Goal: Task Accomplishment & Management: Use online tool/utility

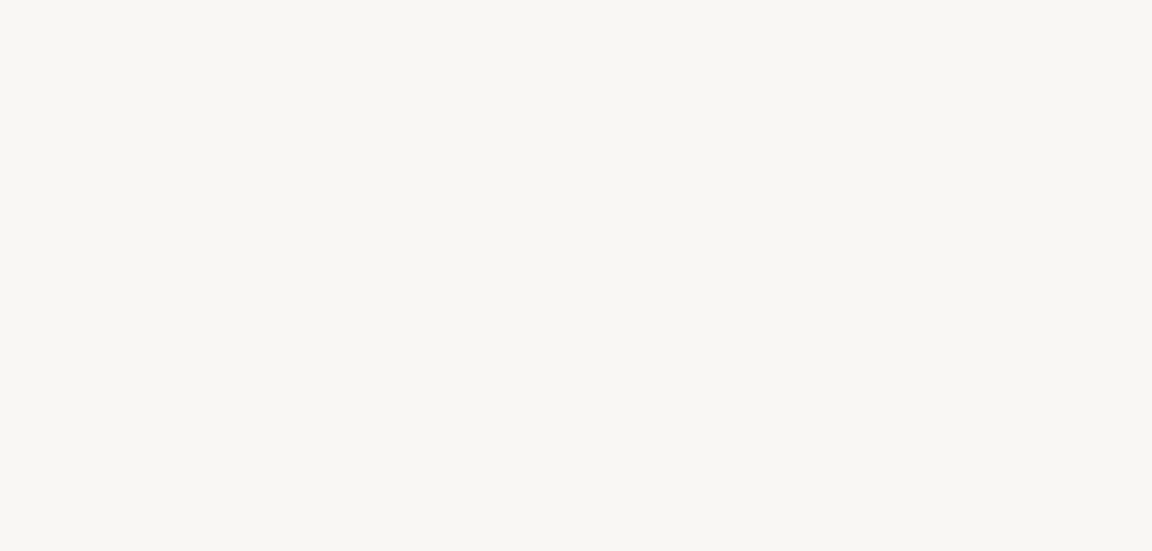
select select "FR"
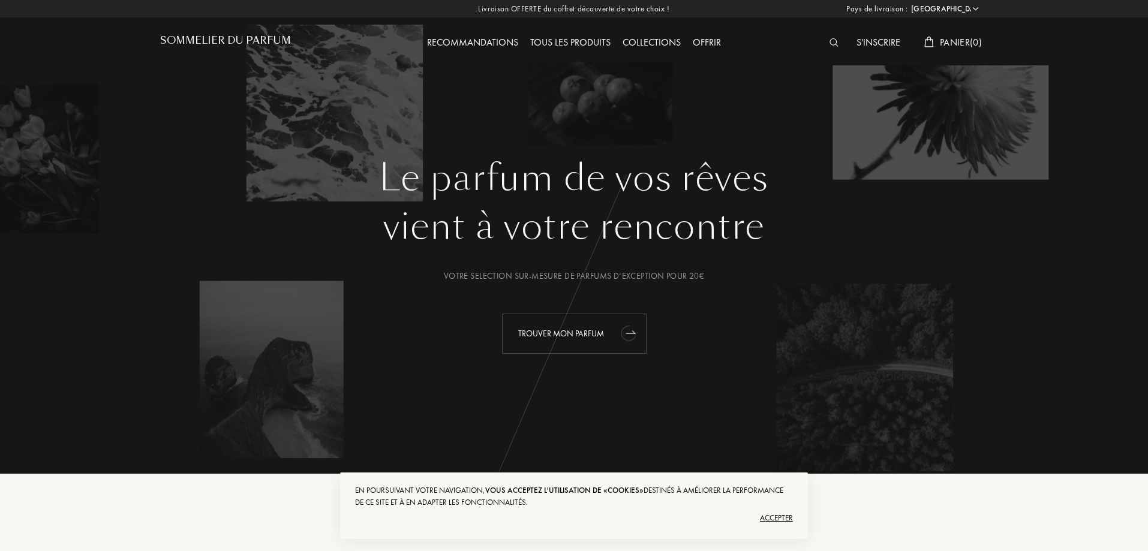
click at [580, 336] on div "Trouver mon parfum" at bounding box center [574, 334] width 145 height 40
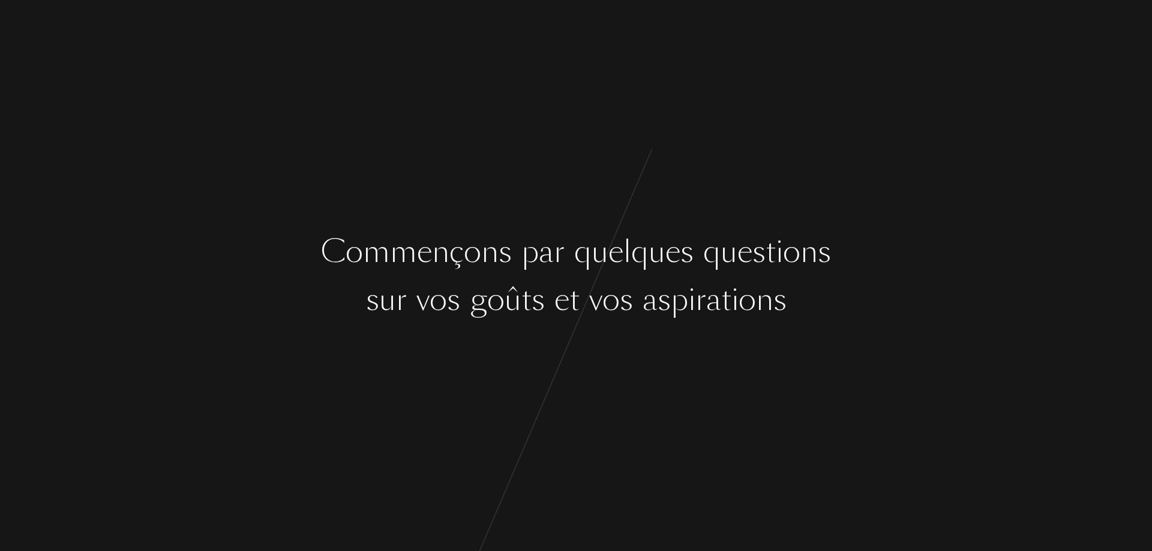
click at [211, 319] on div "s u r v o s g o û t s e t v o s a s p i r a t i o n s" at bounding box center [576, 299] width 1152 height 45
click at [856, 247] on div "C o m m e n ç o n s p a r q u e l q u e s q u e s t i o n s" at bounding box center [576, 251] width 1152 height 45
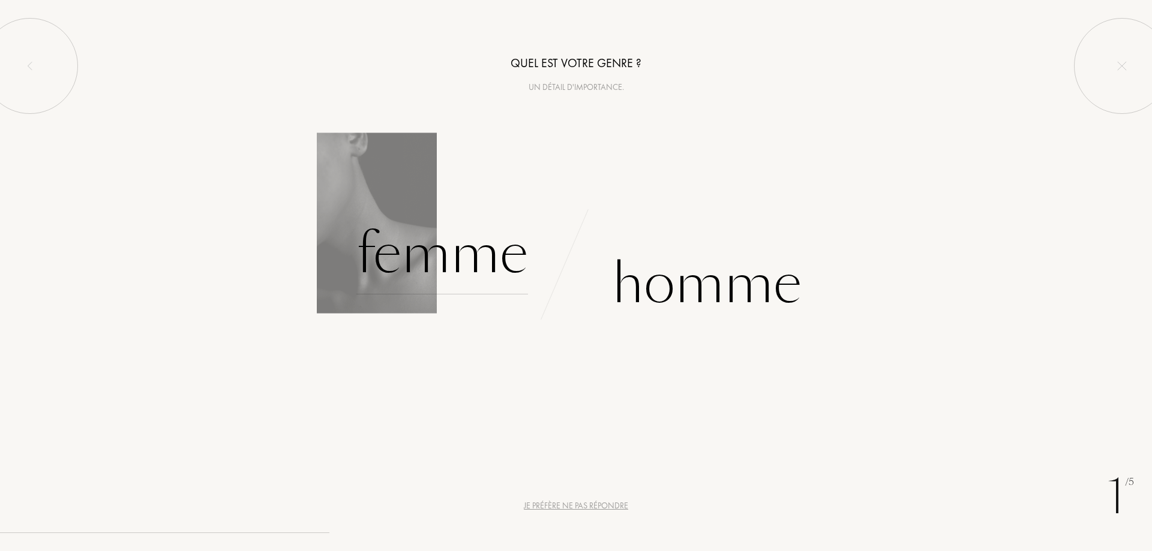
click at [427, 248] on div "Femme" at bounding box center [442, 254] width 172 height 81
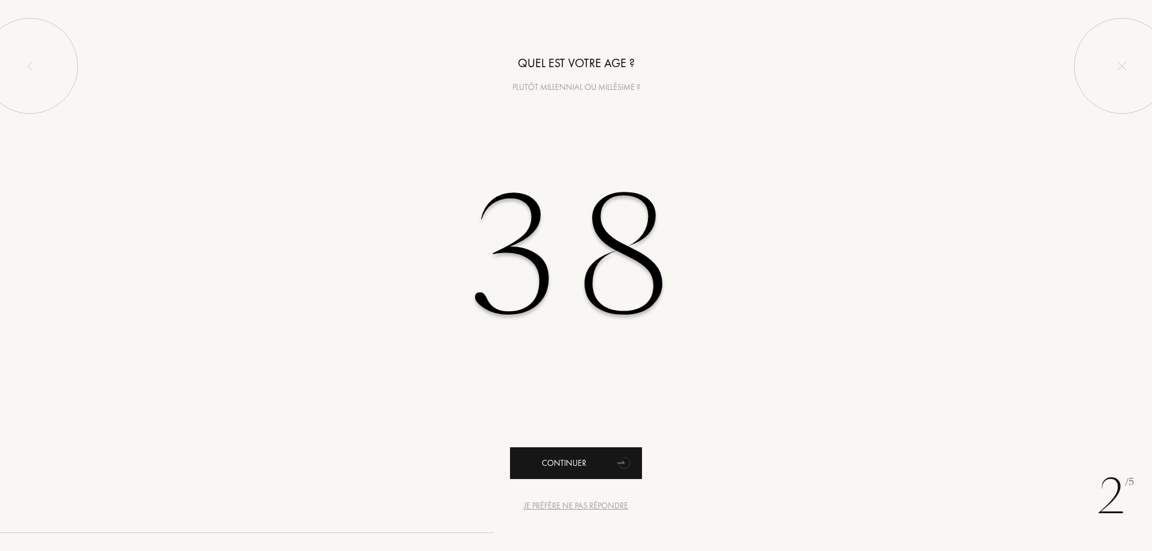
type input "38"
click at [557, 457] on div "Continuer" at bounding box center [576, 464] width 132 height 32
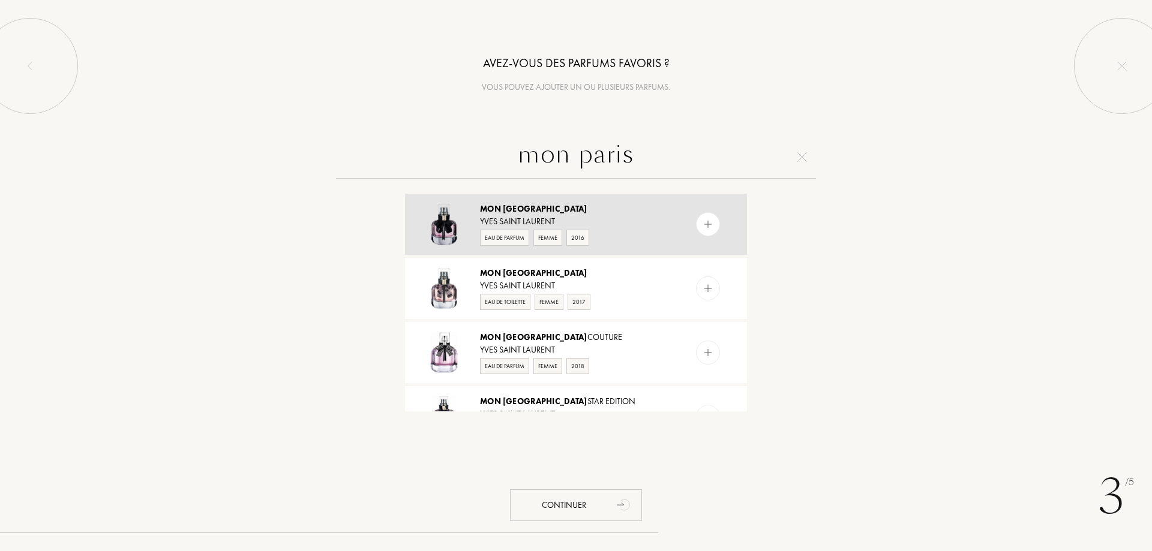
type input "mon paris"
click at [710, 222] on img at bounding box center [707, 224] width 11 height 11
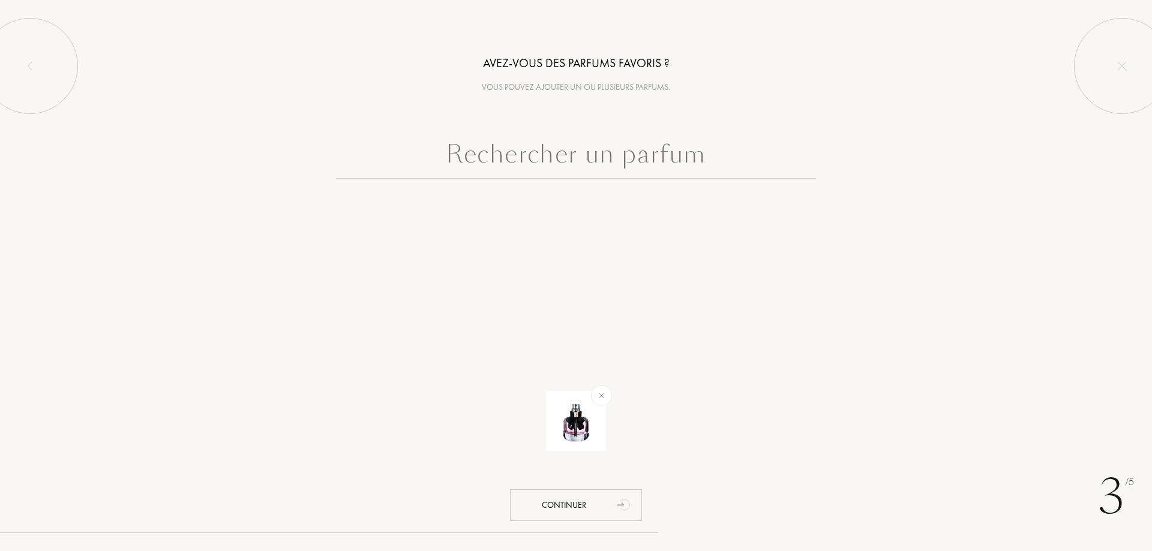
click at [536, 185] on div at bounding box center [576, 187] width 1152 height 103
click at [539, 169] on input "text" at bounding box center [576, 157] width 480 height 43
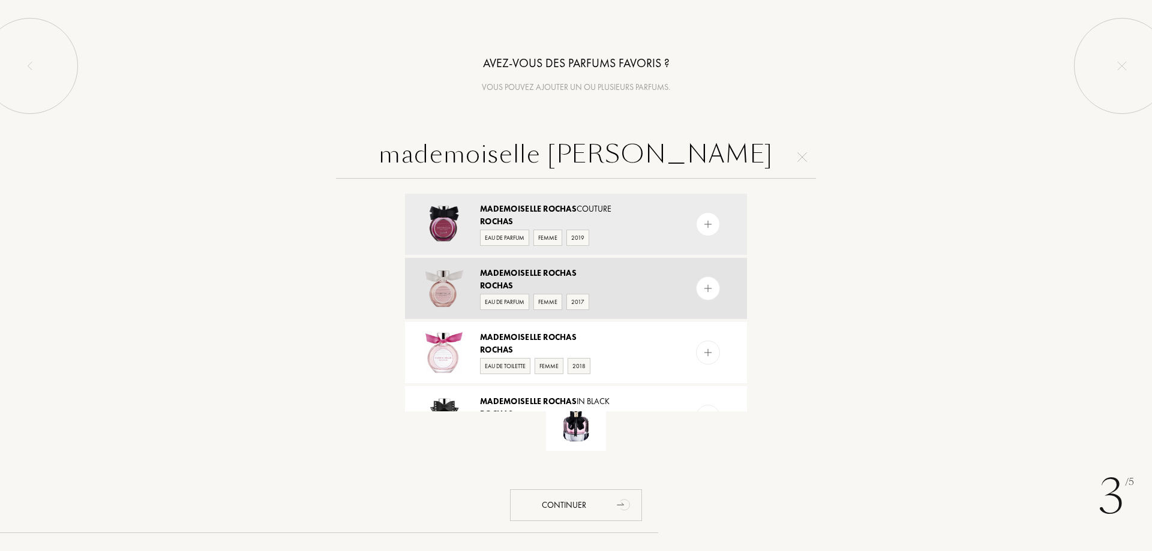
type input "mademoiselle rochas"
click at [702, 284] on img at bounding box center [707, 288] width 11 height 11
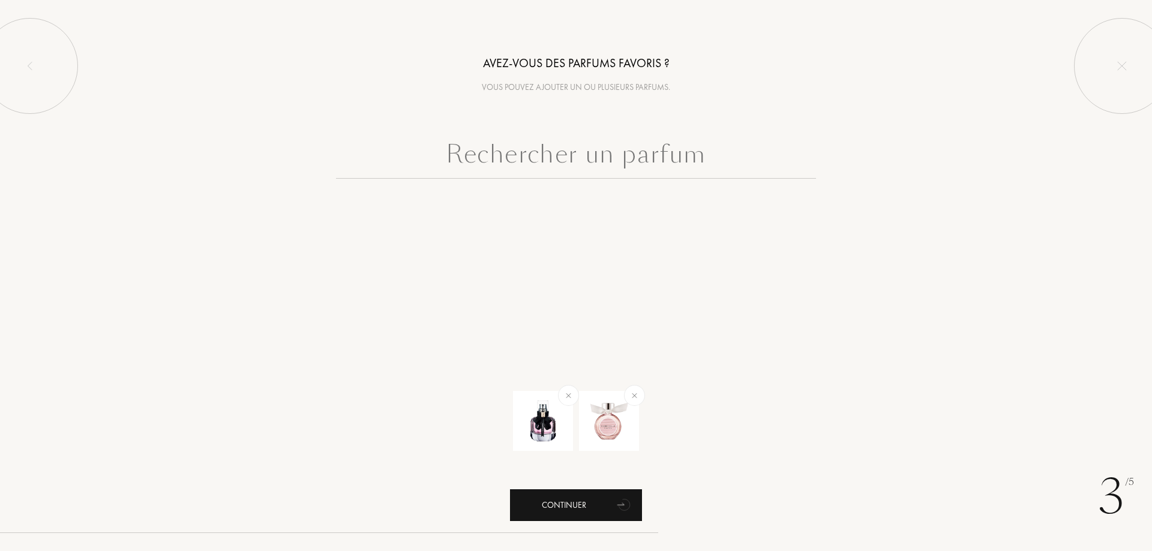
click at [578, 514] on div "Continuer" at bounding box center [576, 505] width 132 height 32
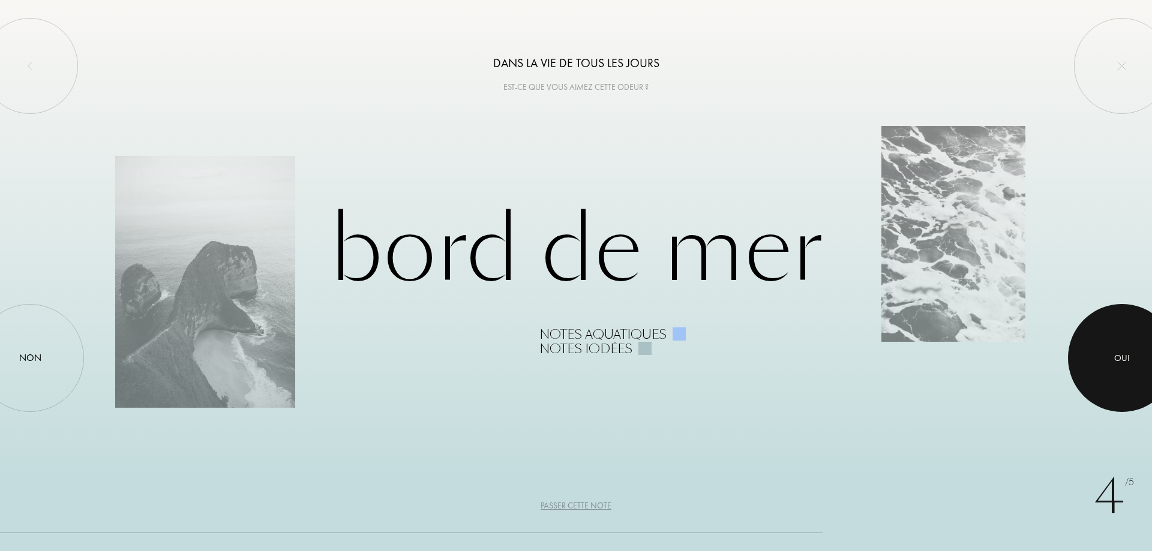
click at [1116, 358] on div "Oui" at bounding box center [1122, 359] width 16 height 14
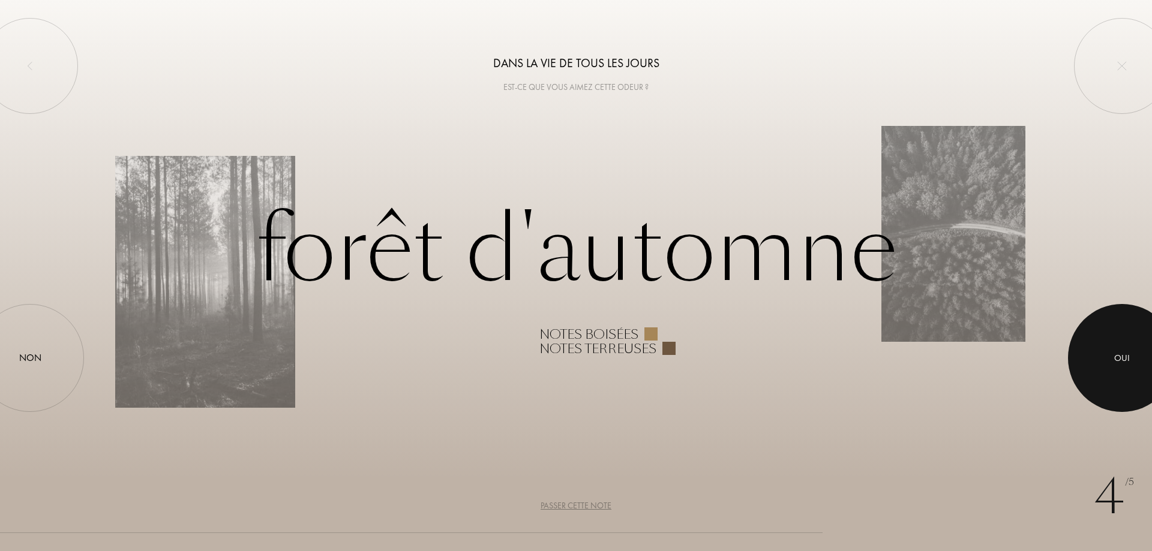
click at [1116, 358] on div "Oui" at bounding box center [1122, 359] width 16 height 14
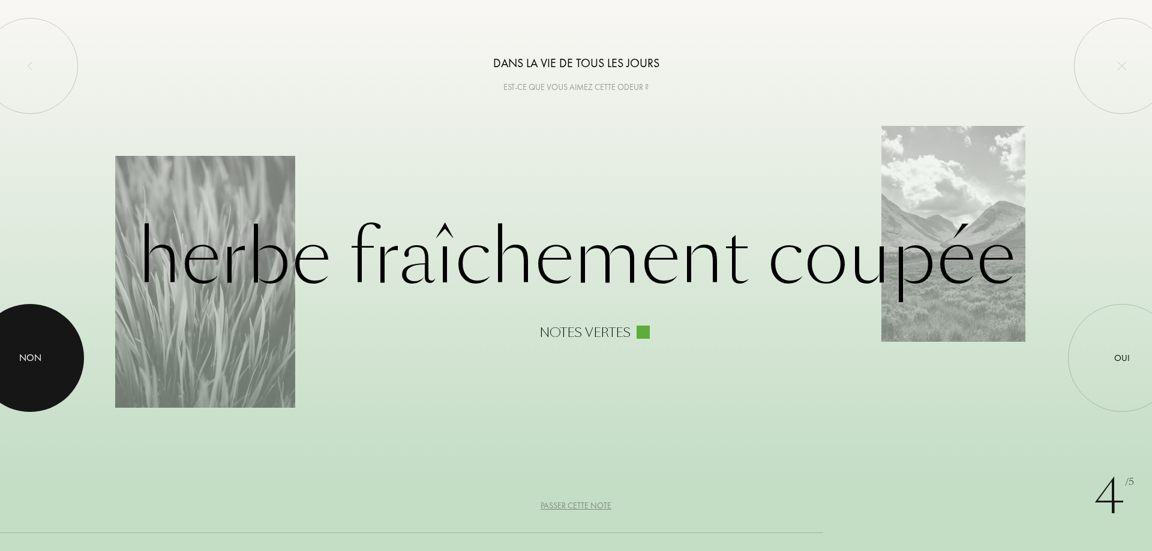
click at [19, 361] on div "Non" at bounding box center [30, 358] width 22 height 14
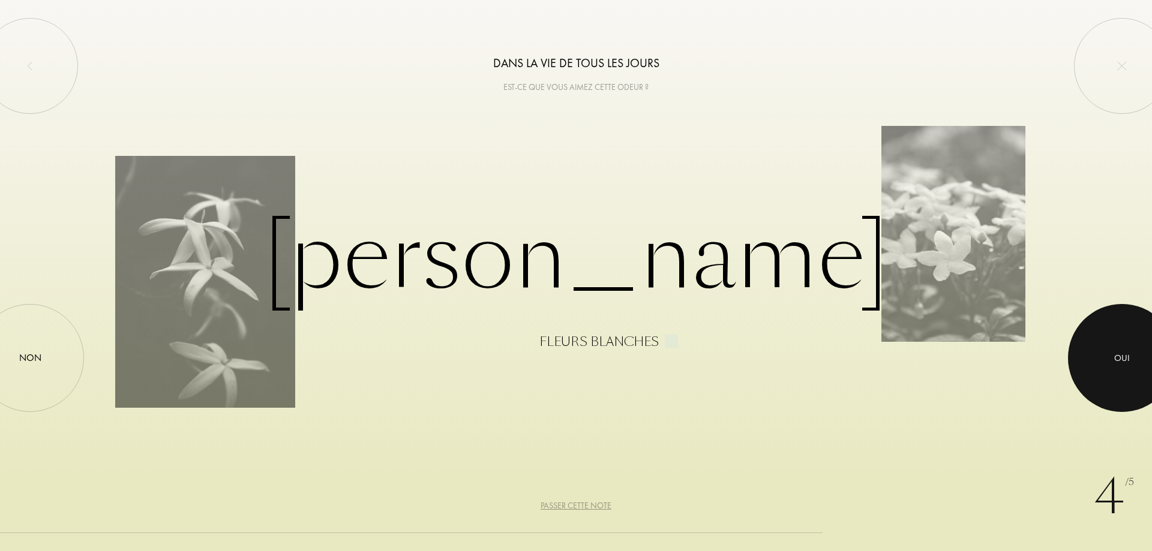
click at [1109, 350] on div at bounding box center [1122, 358] width 108 height 108
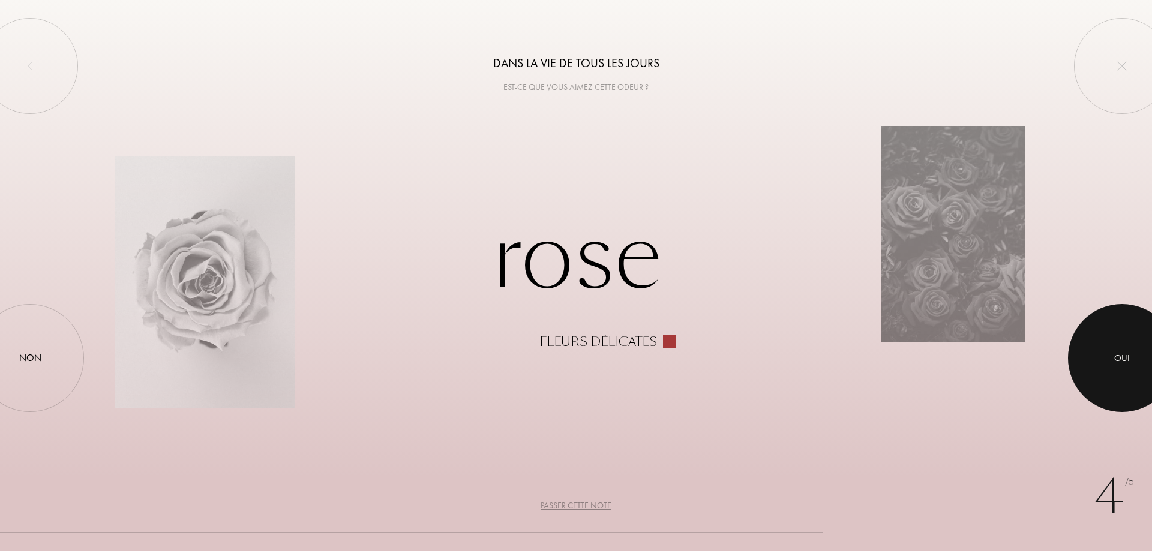
click at [1109, 350] on div at bounding box center [1122, 358] width 108 height 108
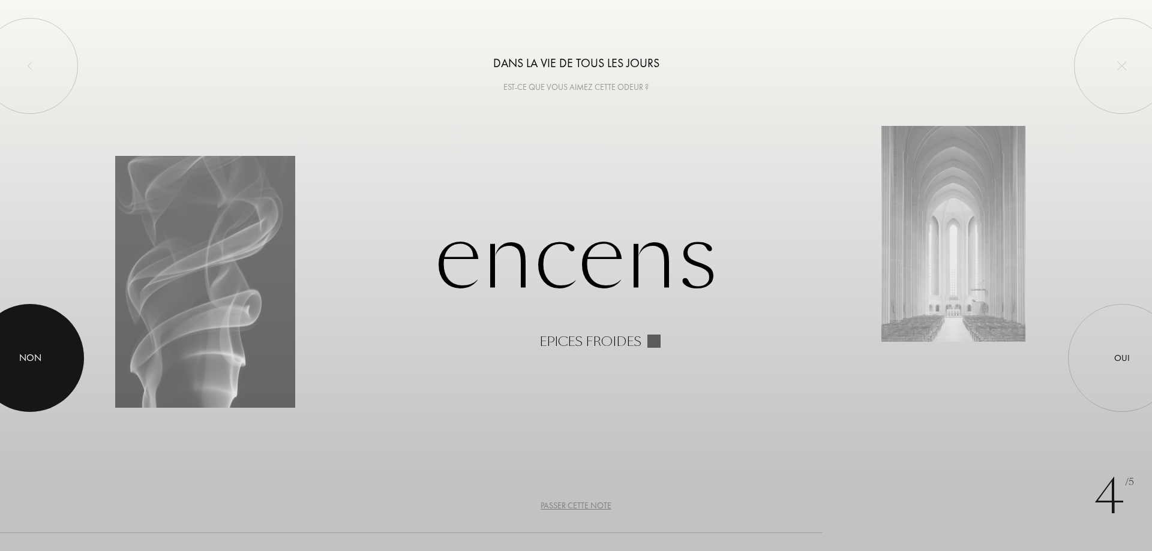
click at [43, 386] on div at bounding box center [30, 358] width 108 height 108
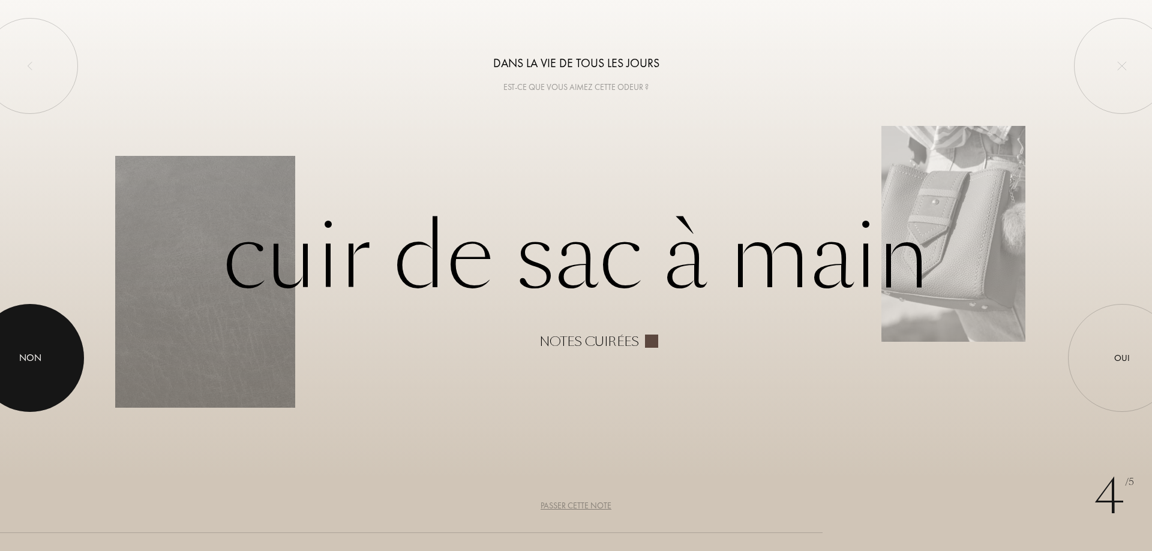
click at [41, 382] on div at bounding box center [30, 358] width 108 height 108
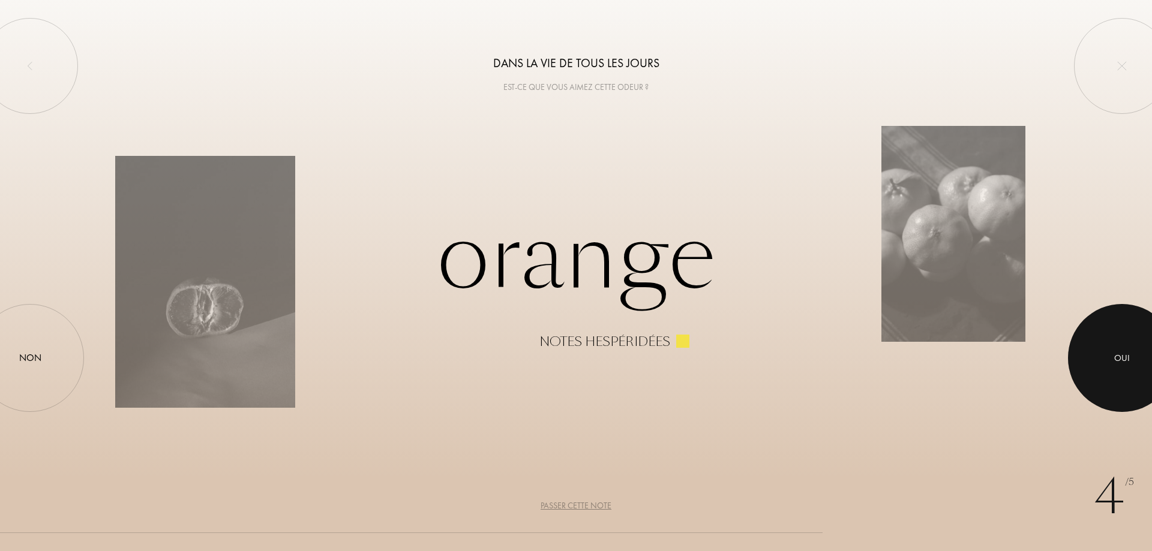
click at [1085, 346] on div "Oui" at bounding box center [1122, 358] width 108 height 108
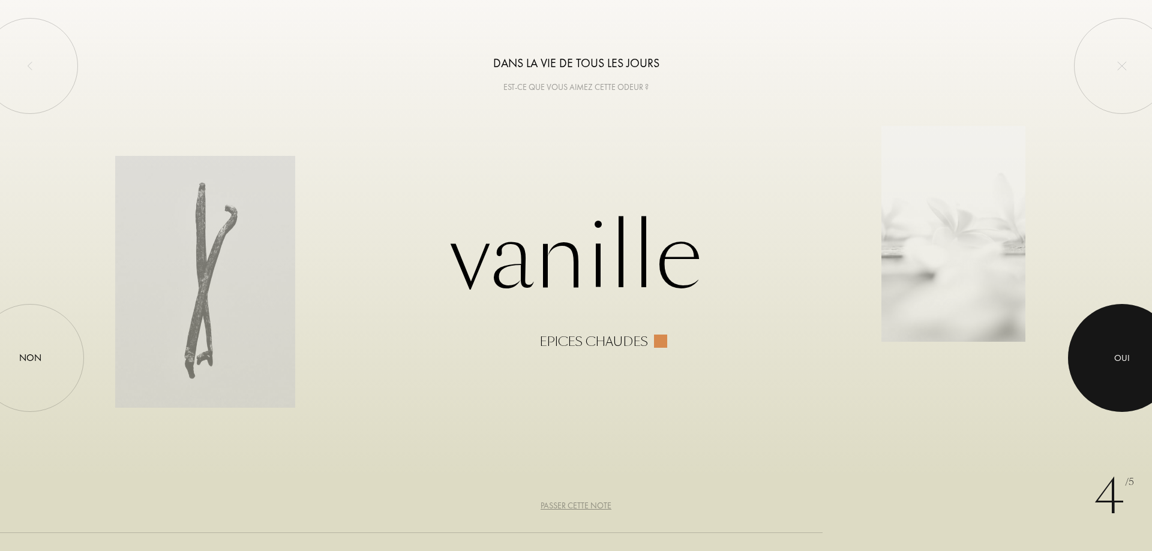
click at [1085, 346] on div at bounding box center [1122, 358] width 108 height 108
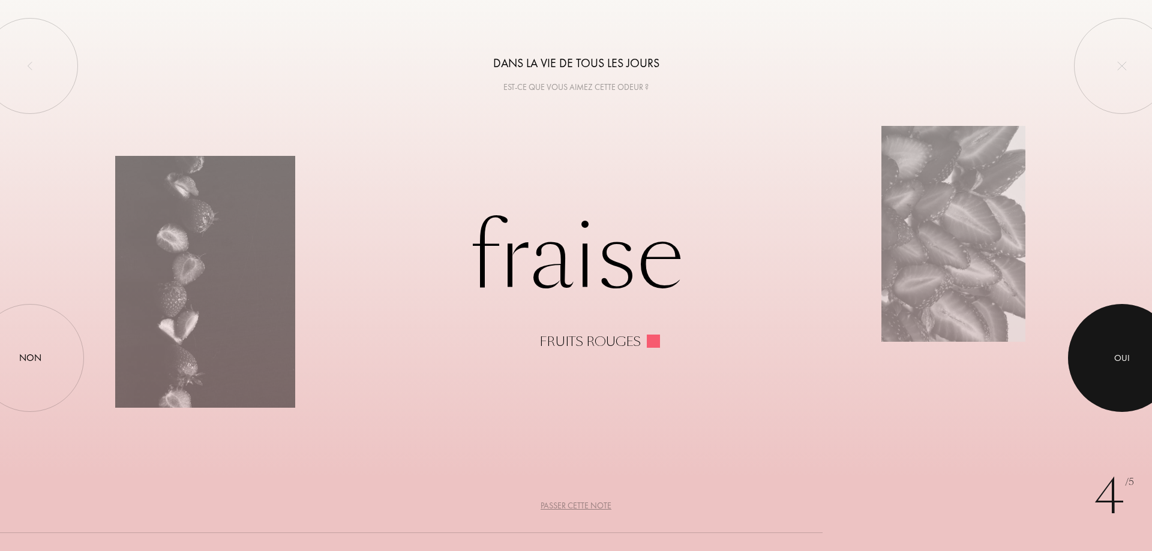
click at [1085, 346] on div at bounding box center [1122, 358] width 108 height 108
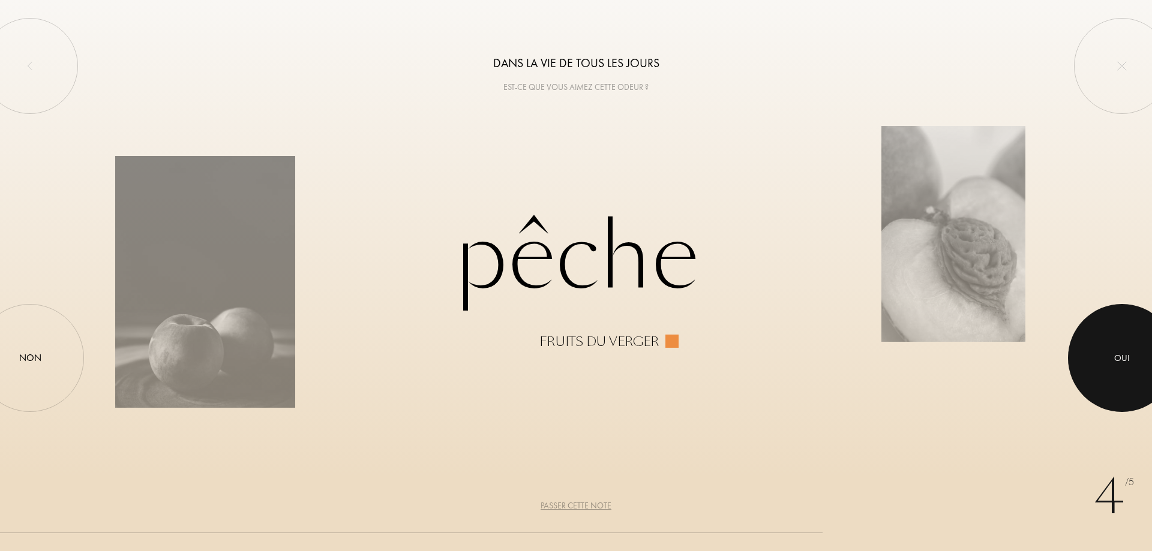
click at [1085, 346] on div at bounding box center [1122, 358] width 108 height 108
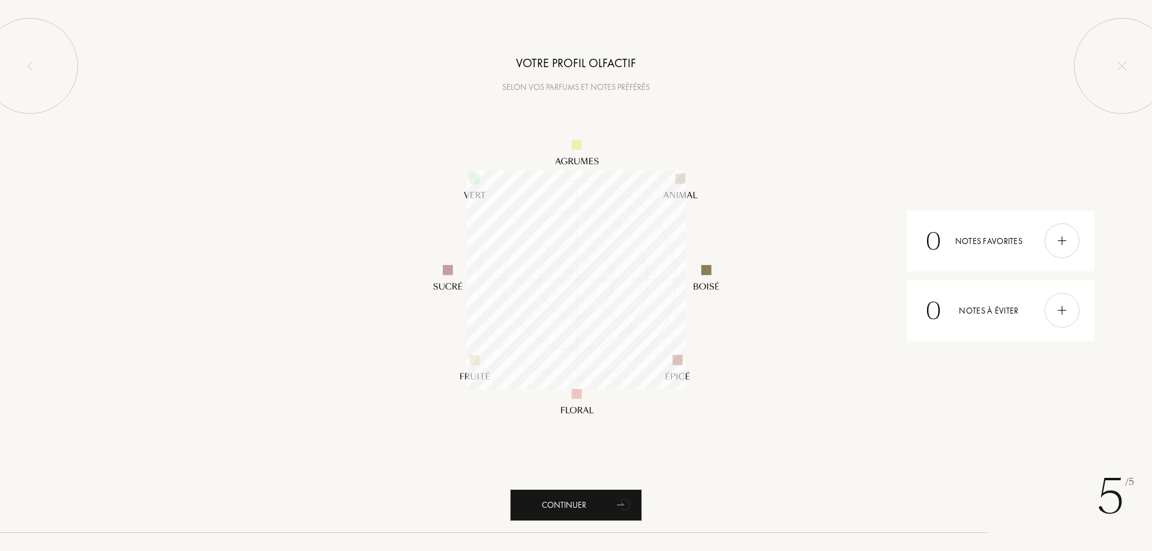
scroll to position [219, 219]
click at [561, 398] on img at bounding box center [576, 280] width 360 height 360
click at [1061, 245] on img at bounding box center [1061, 241] width 13 height 13
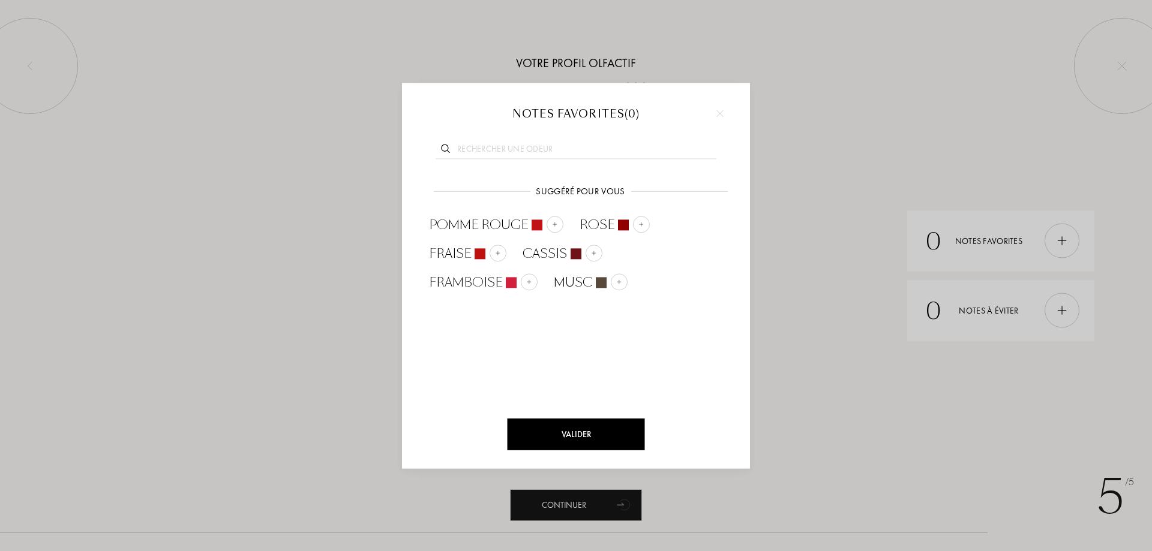
click at [795, 140] on div at bounding box center [576, 275] width 1152 height 551
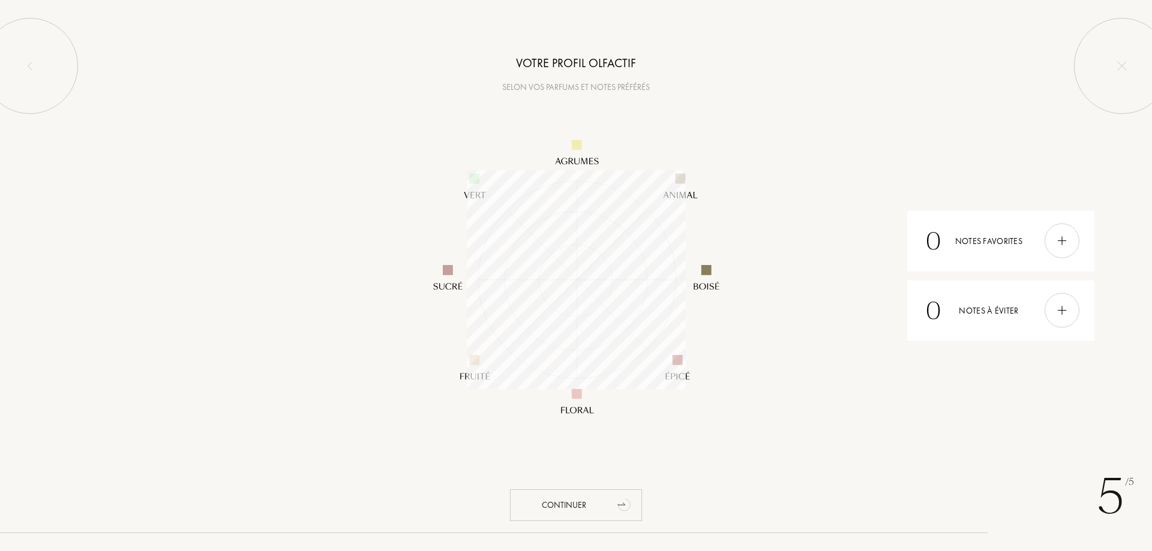
click at [593, 501] on div "Continuer" at bounding box center [576, 505] width 132 height 32
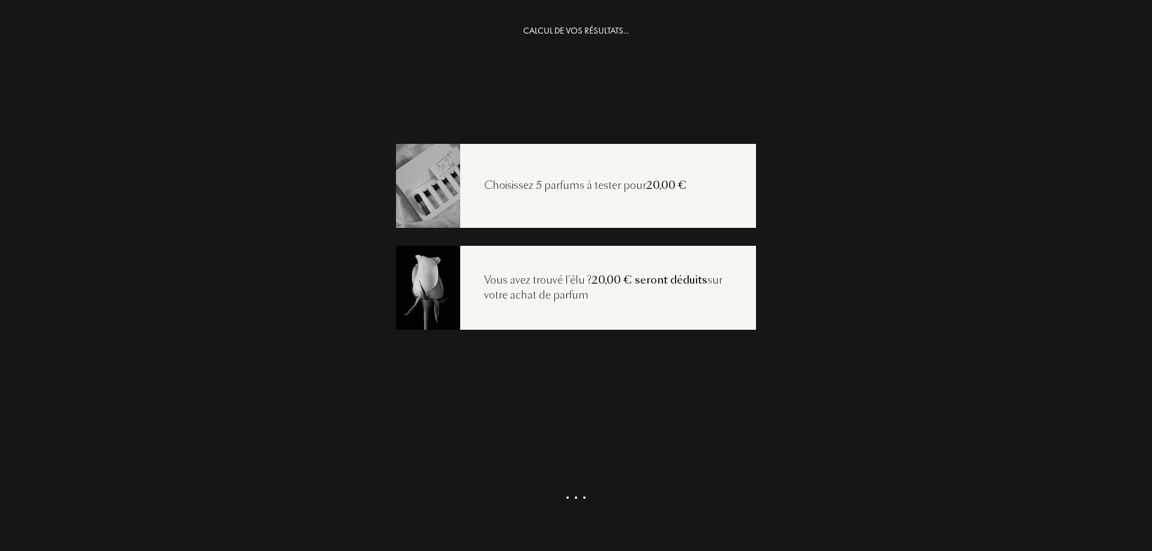
scroll to position [24, 0]
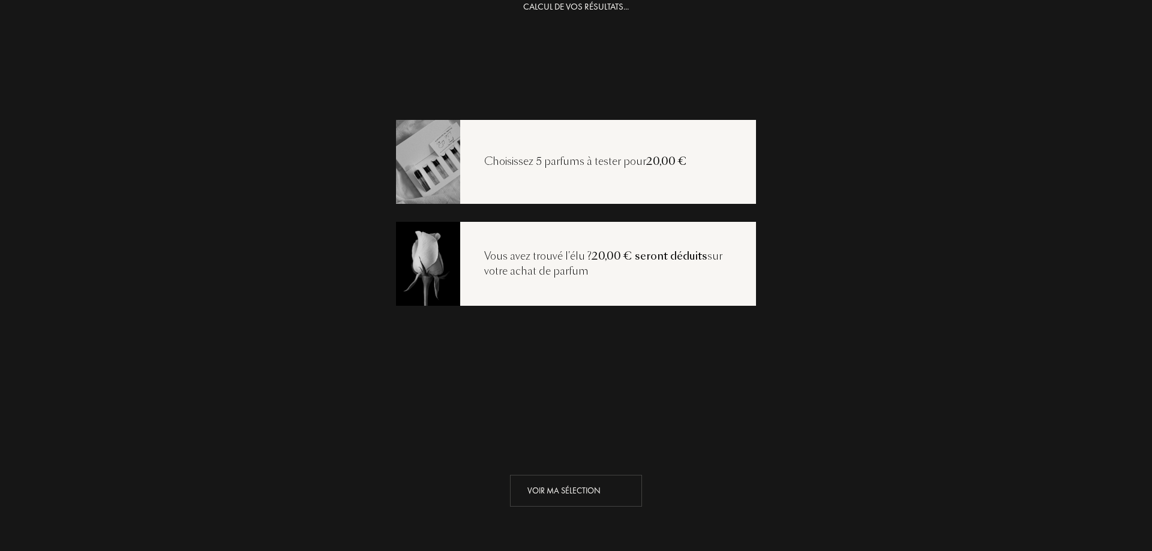
click at [546, 489] on div "Voir ma sélection" at bounding box center [576, 491] width 132 height 32
